Goal: Information Seeking & Learning: Obtain resource

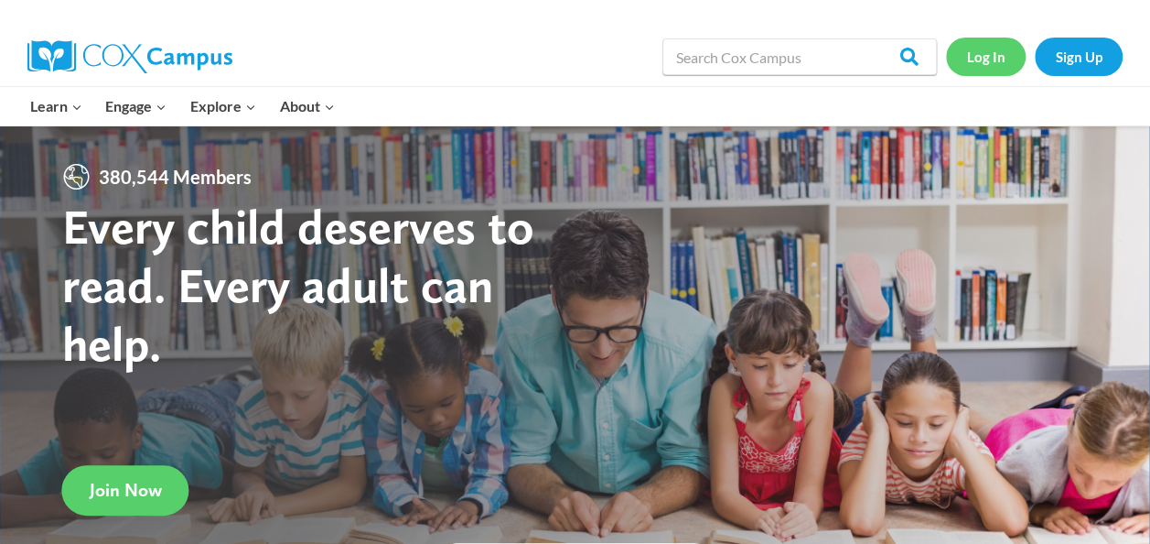
click at [998, 57] on link "Log In" at bounding box center [986, 57] width 80 height 38
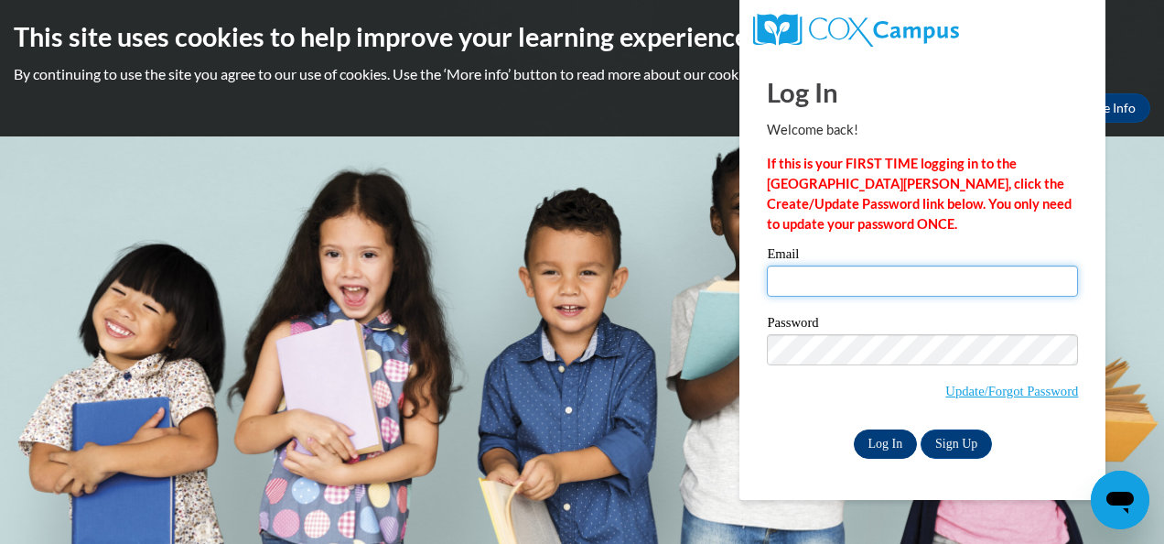
type input "kithomas@shelteringarmsforkids.com"
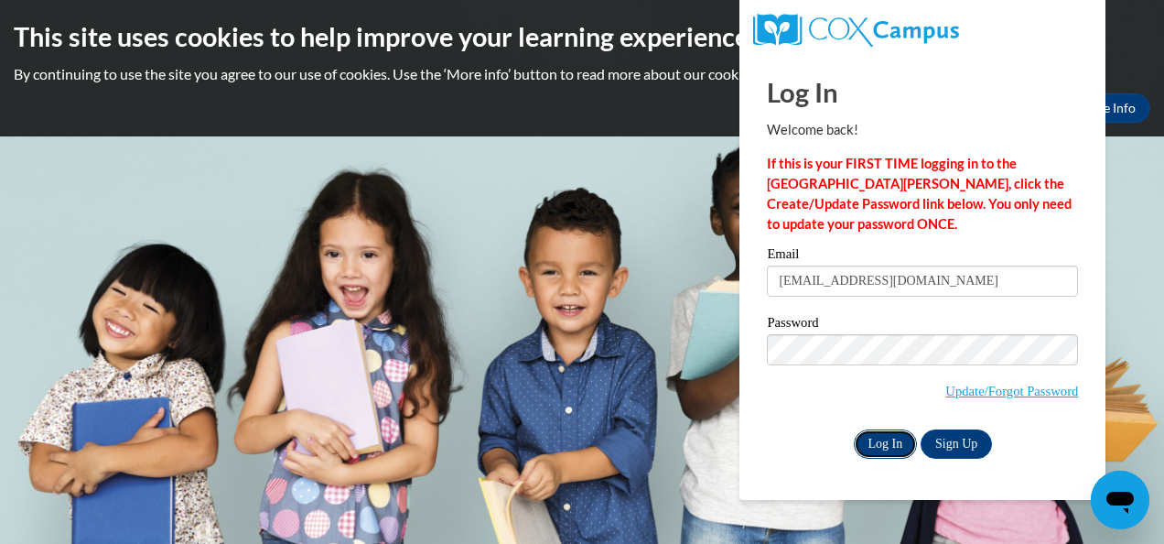
click at [882, 443] on input "Log In" at bounding box center [886, 443] width 64 height 29
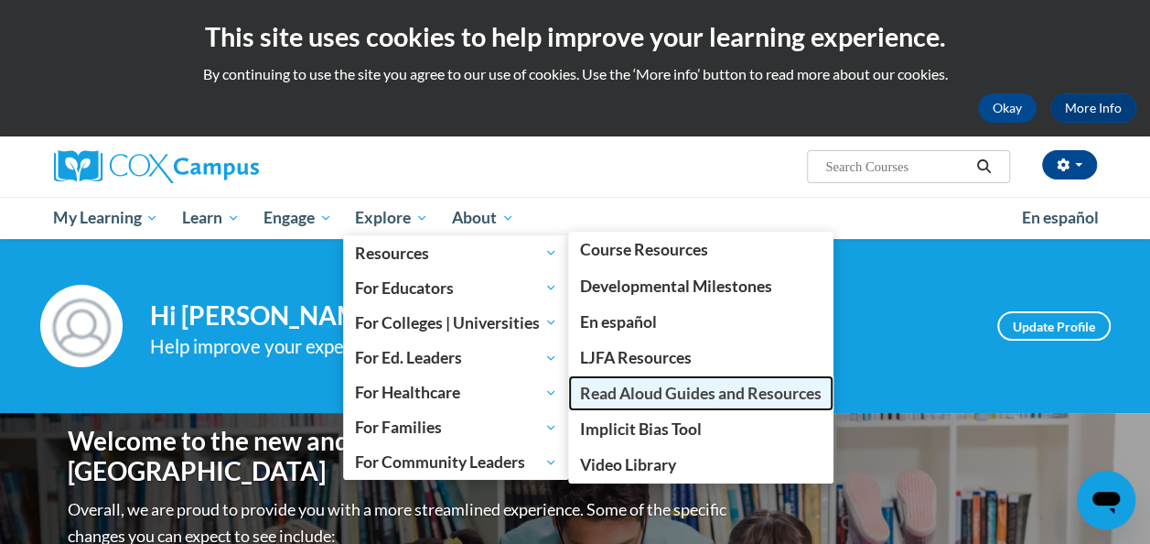
click at [646, 391] on span "Read Aloud Guides and Resources" at bounding box center [701, 392] width 242 height 19
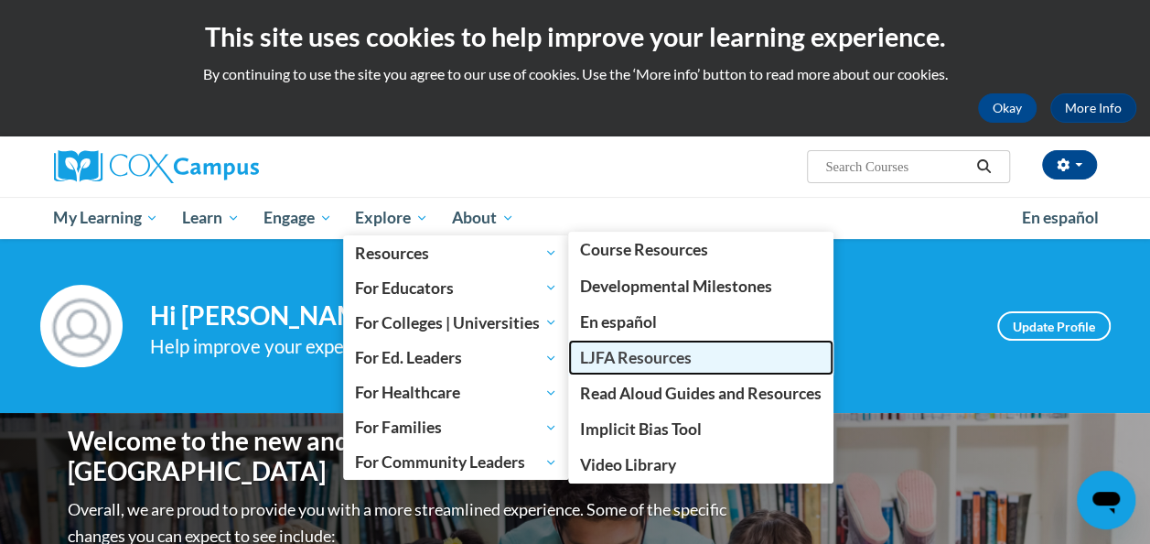
click at [639, 364] on span "LJFA Resources" at bounding box center [636, 357] width 112 height 19
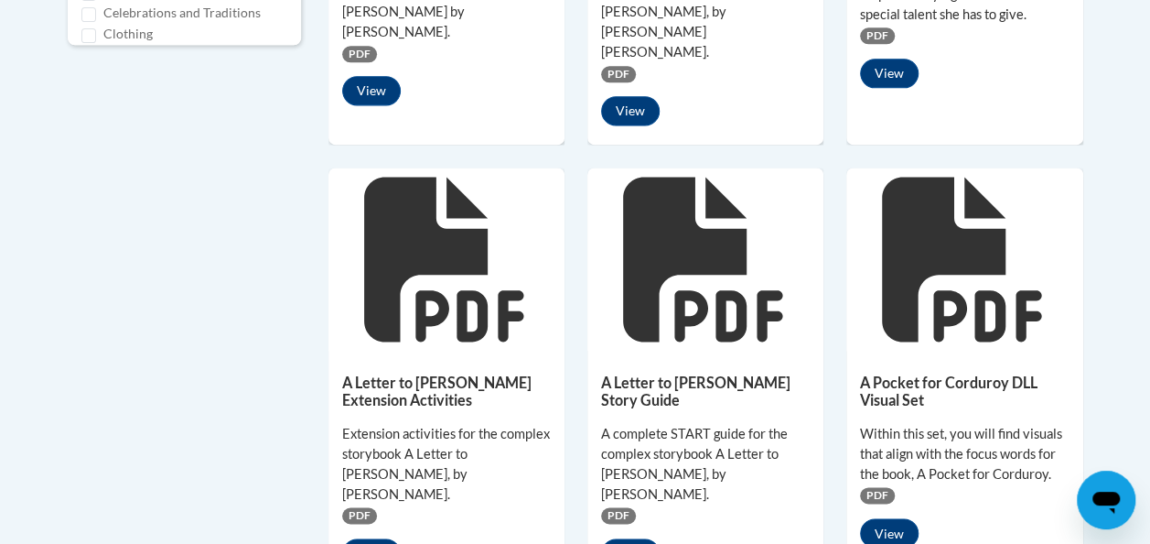
scroll to position [1190, 0]
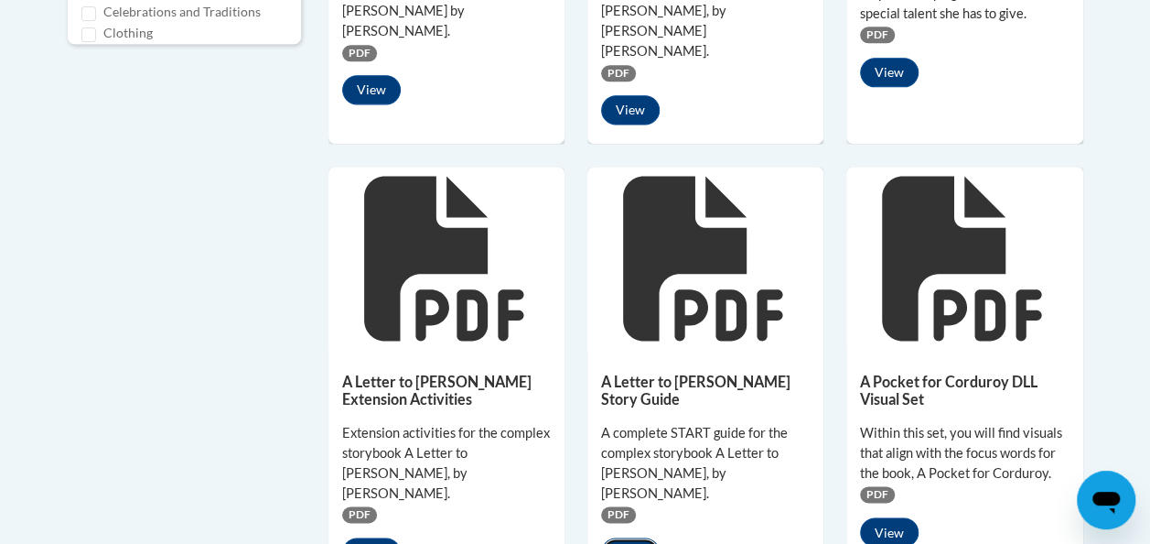
click at [628, 537] on button "View" at bounding box center [630, 551] width 59 height 29
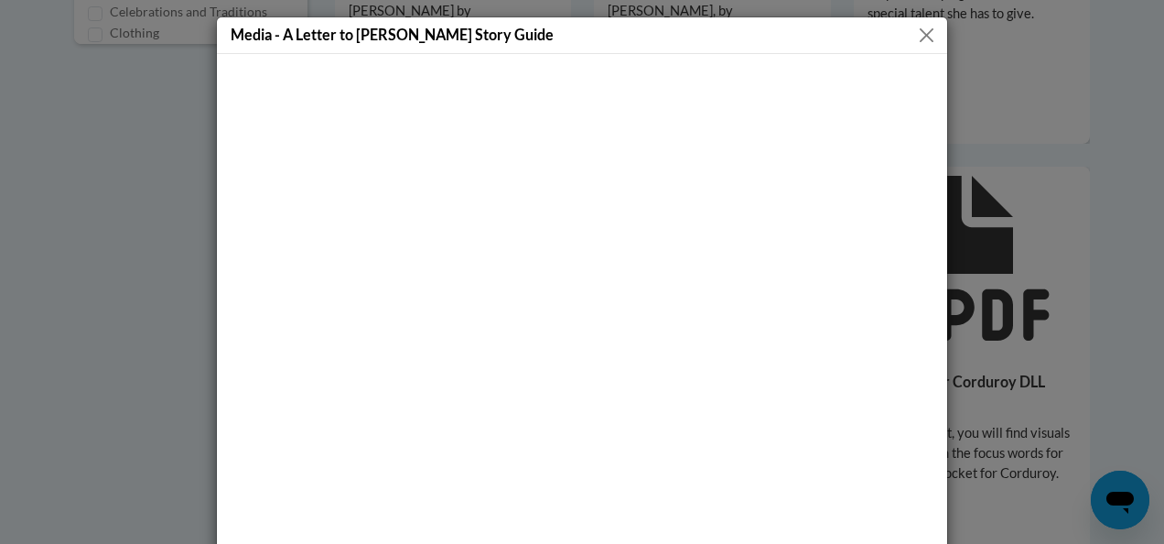
click at [922, 27] on button "Close" at bounding box center [926, 35] width 23 height 23
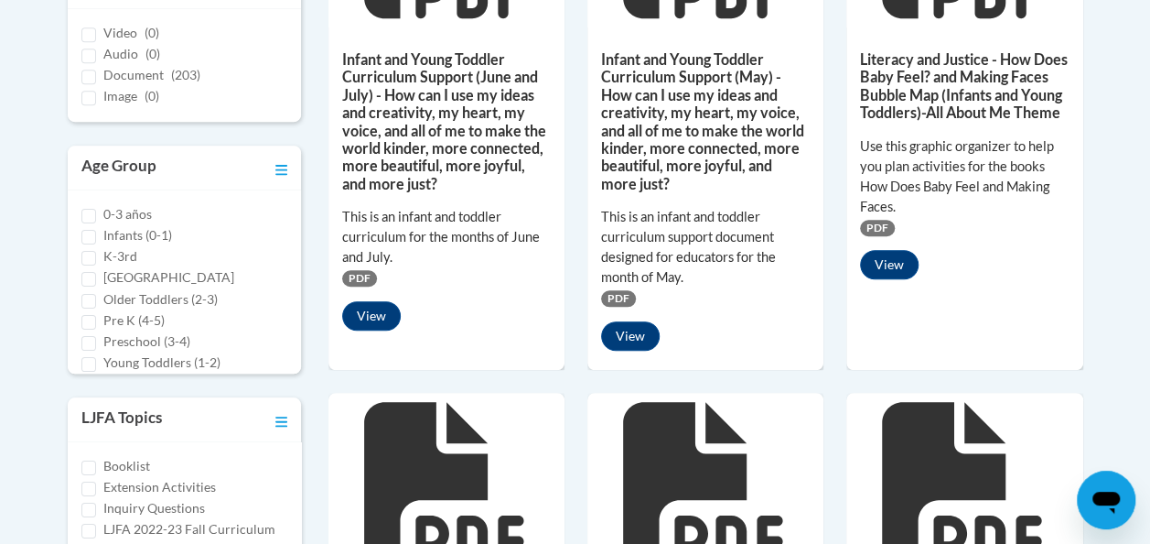
scroll to position [607, 0]
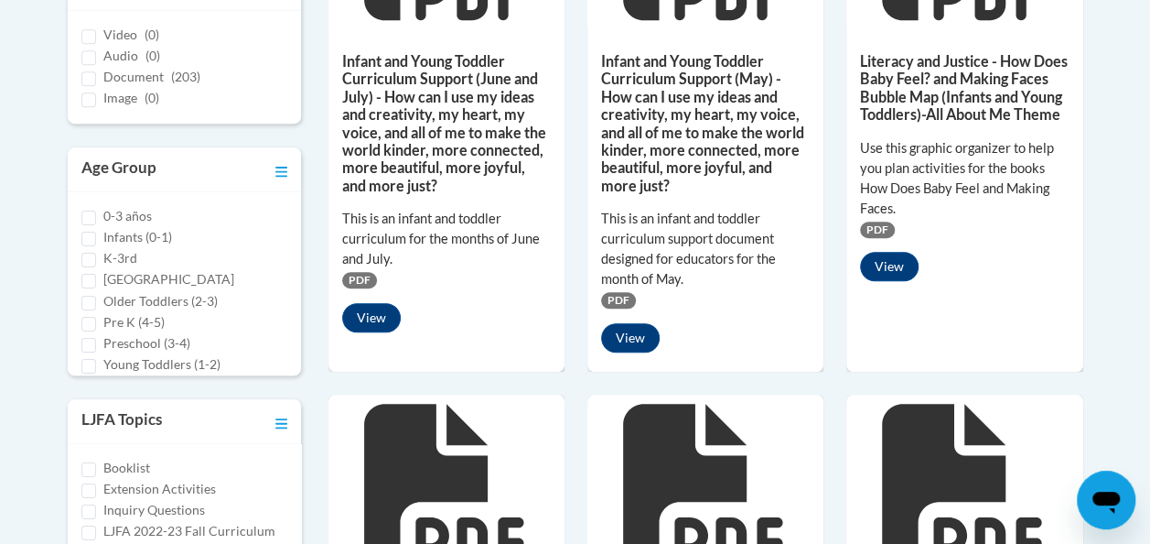
click at [639, 364] on div "Infant and Young Toddler Curriculum Support (May) - How can I use my ideas and …" at bounding box center [706, 197] width 236 height 337
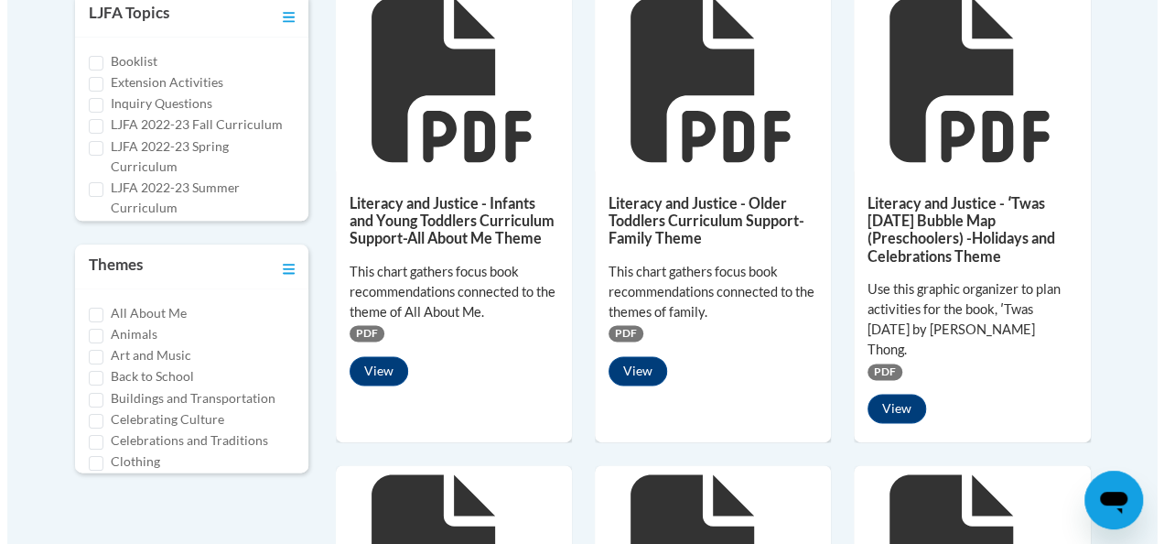
scroll to position [1021, 0]
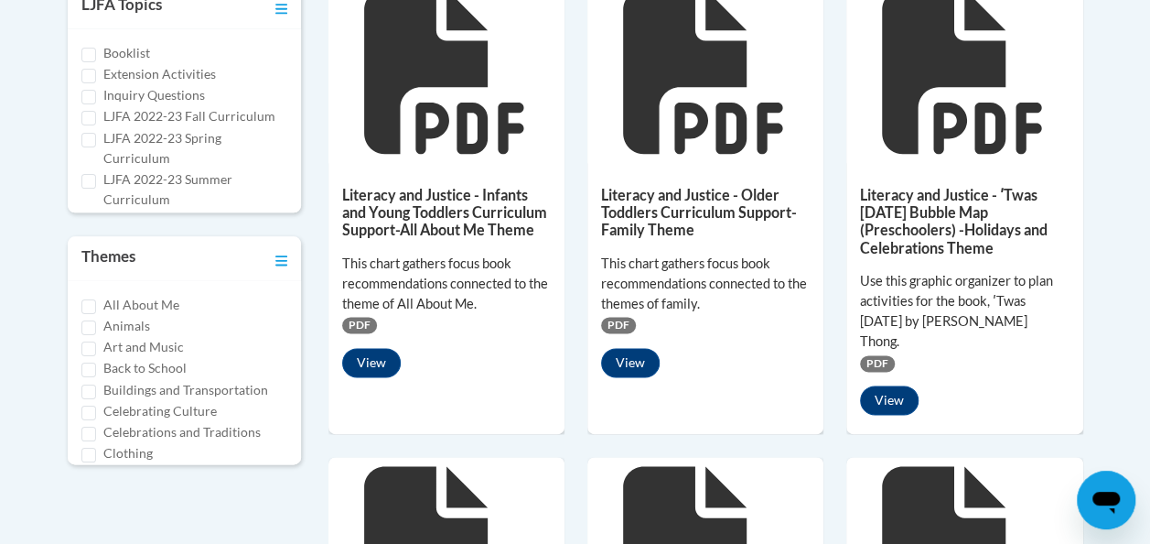
click at [139, 300] on label "All About Me" at bounding box center [141, 305] width 76 height 20
click at [96, 300] on input "All About Me" at bounding box center [88, 306] width 15 height 15
checkbox input "true"
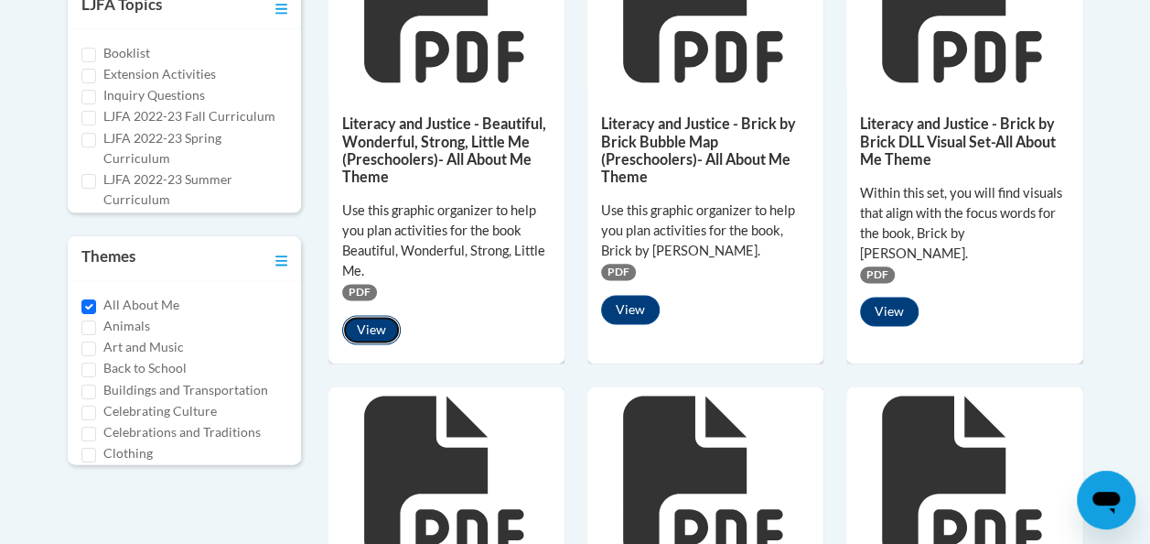
click at [368, 329] on button "View" at bounding box center [371, 329] width 59 height 29
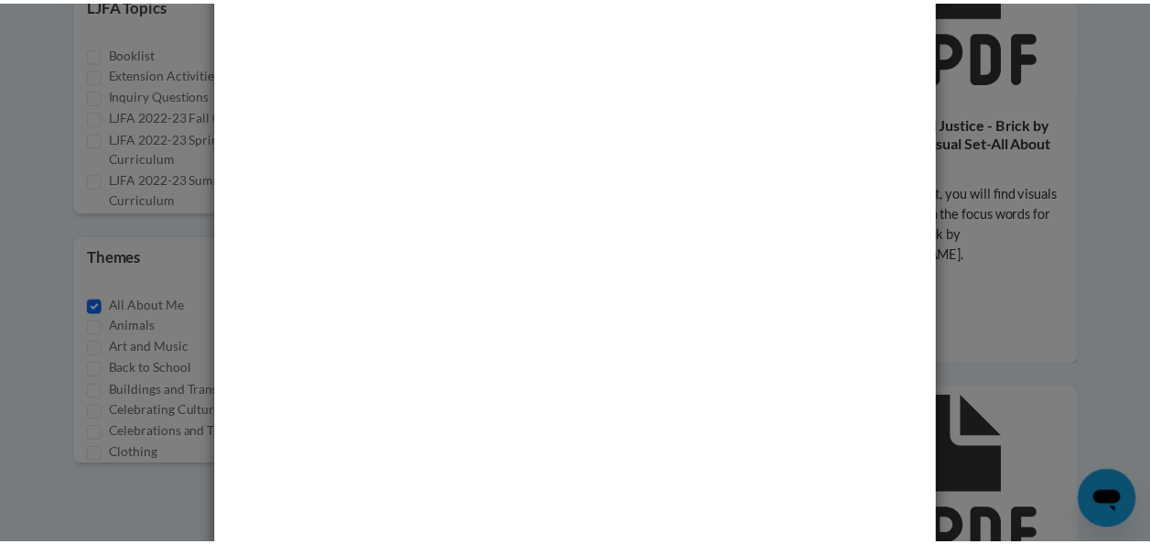
scroll to position [66, 0]
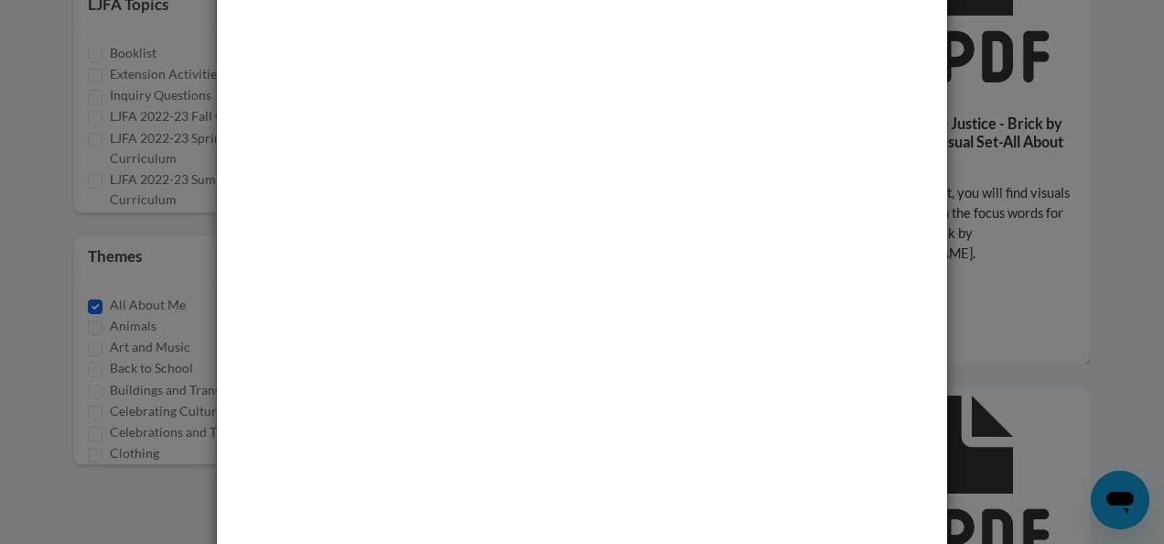
click at [102, 270] on div "Media - Literacy and Justice - Beautiful, Wonderful, Strong, Little Me (Prescho…" at bounding box center [582, 272] width 1164 height 544
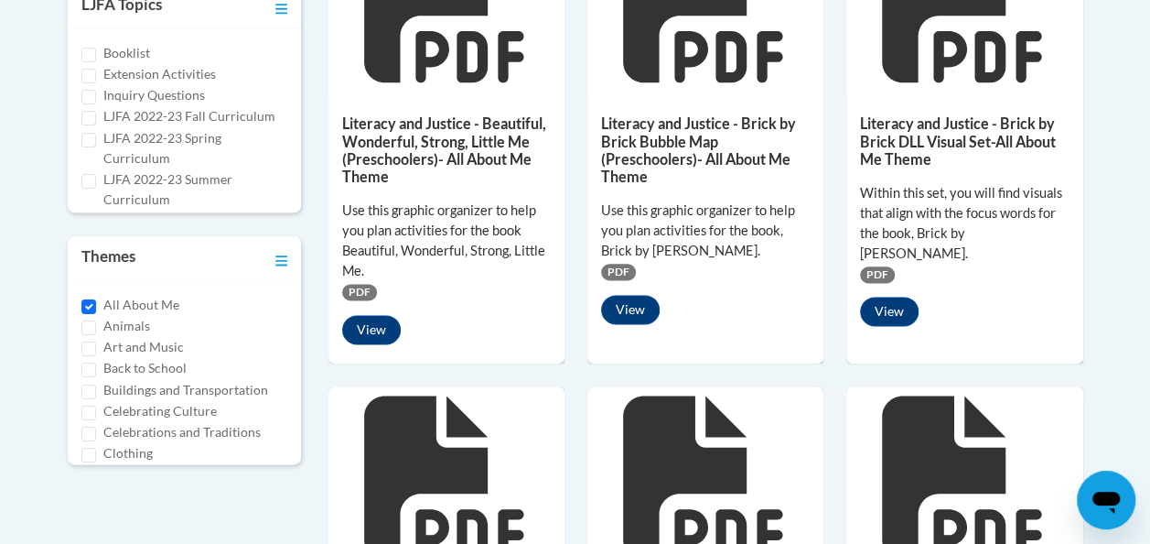
click at [121, 49] on label "Booklist" at bounding box center [126, 53] width 47 height 20
click at [96, 49] on input "Booklist" at bounding box center [88, 55] width 15 height 15
checkbox input "true"
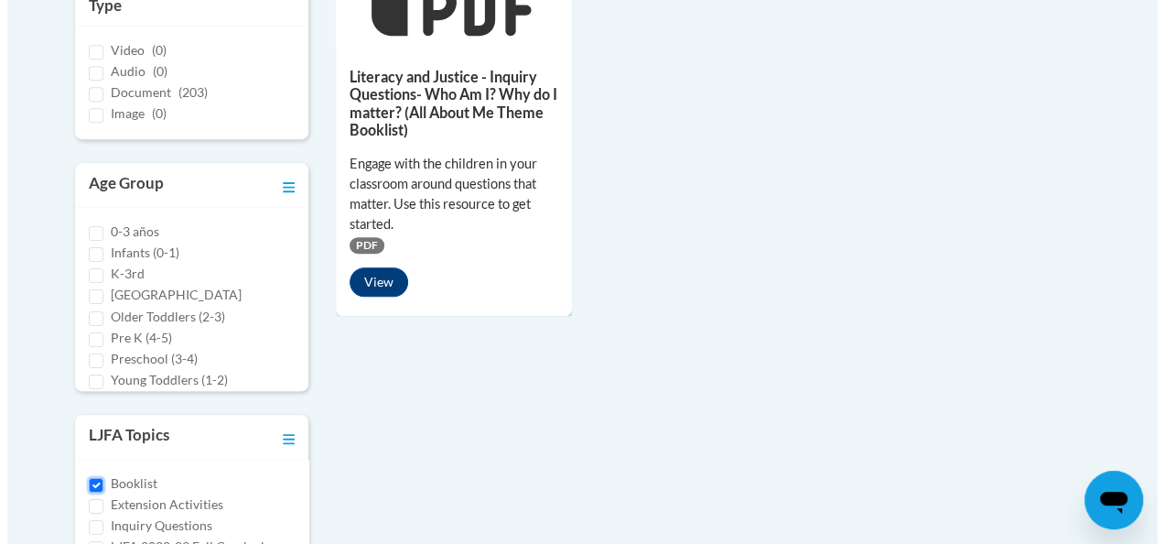
scroll to position [577, 0]
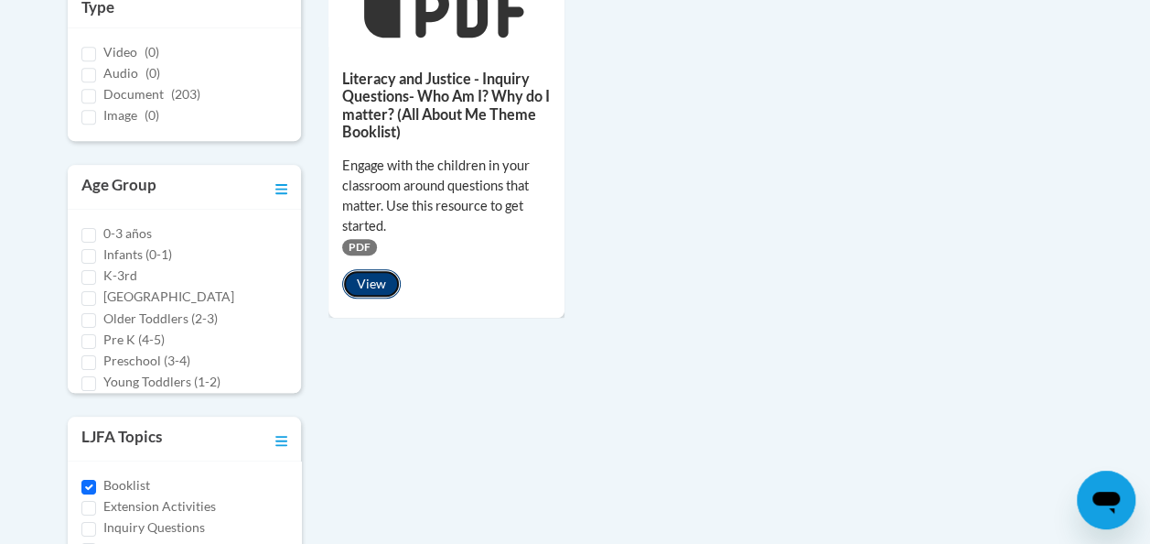
click at [372, 282] on button "View" at bounding box center [371, 283] width 59 height 29
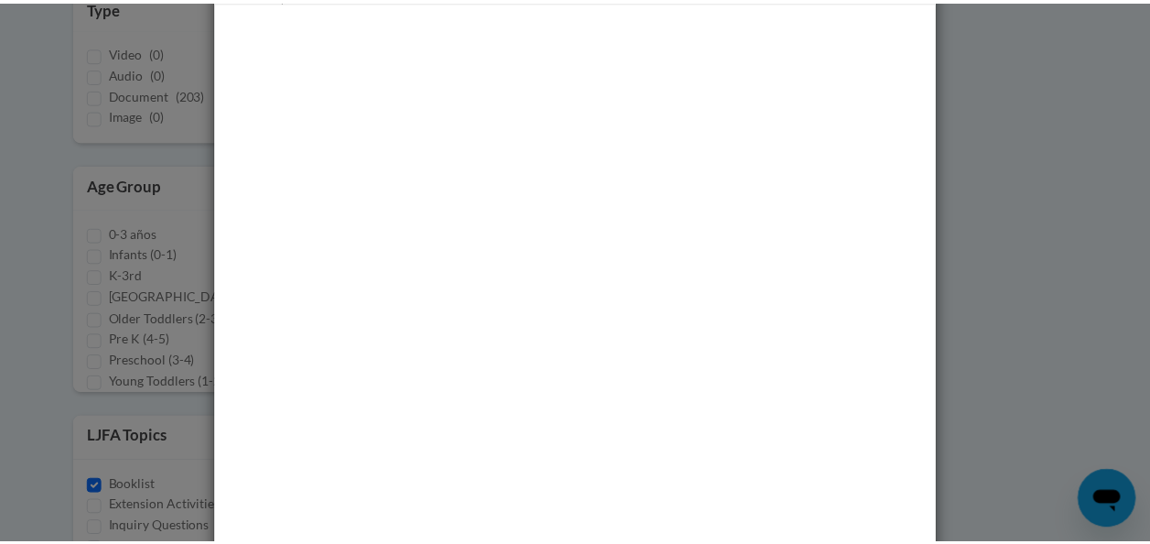
scroll to position [0, 0]
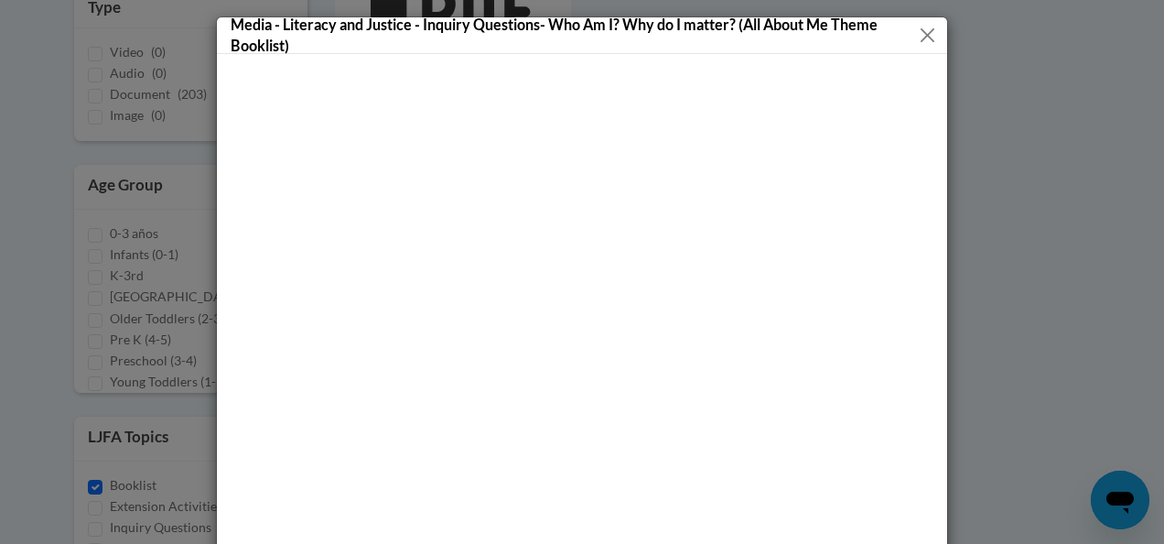
click at [920, 33] on button "Close" at bounding box center [927, 35] width 22 height 23
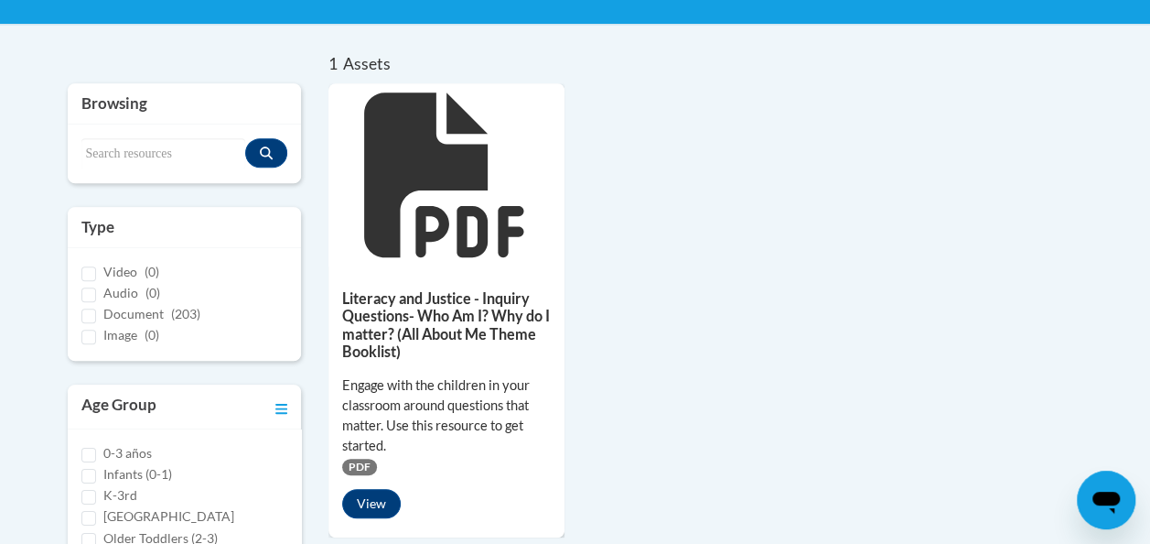
scroll to position [240, 0]
